Goal: Information Seeking & Learning: Learn about a topic

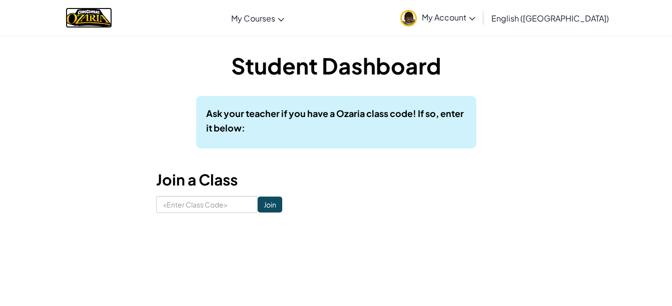
click at [96, 16] on img "Home" at bounding box center [89, 18] width 47 height 21
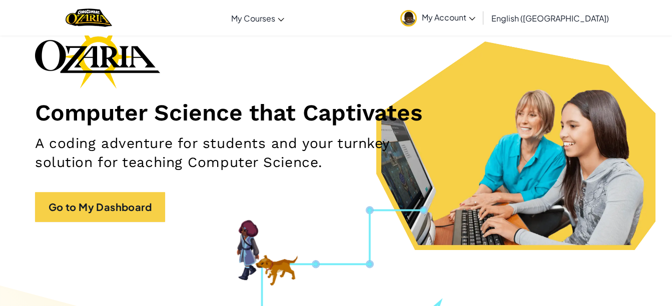
scroll to position [80, 0]
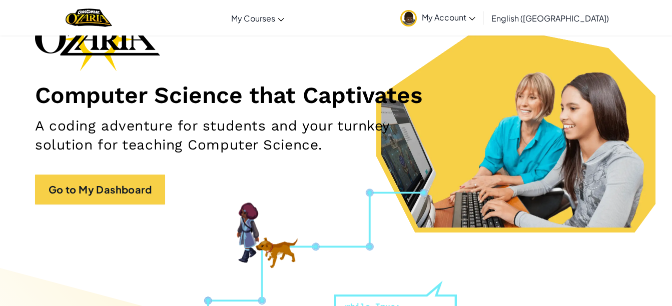
click at [424, 153] on h2 "A coding adventure for students and your turnkey solution for teaching Computer…" at bounding box center [237, 136] width 404 height 38
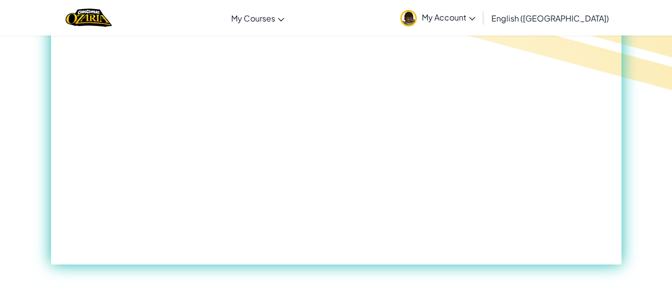
scroll to position [498, 0]
